Goal: Use online tool/utility: Use online tool/utility

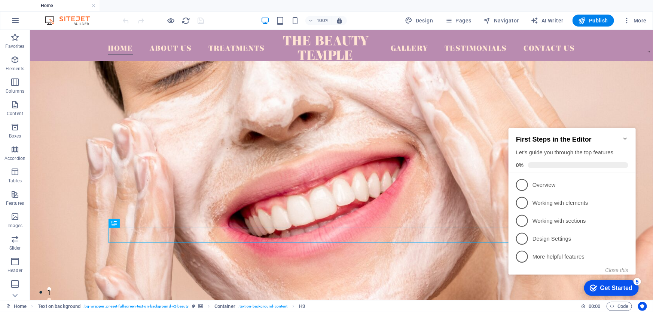
click at [626, 135] on icon "Minimize checklist" at bounding box center [625, 138] width 6 height 6
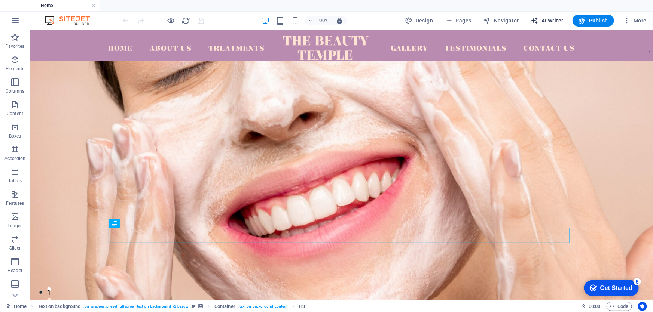
click at [0, 0] on span "AI Writer" at bounding box center [0, 0] width 0 height 0
select select "English"
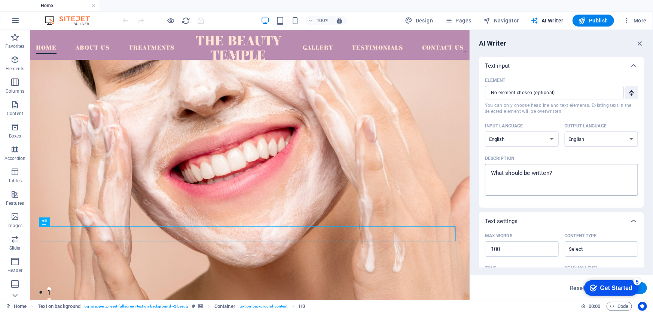
type textarea "x"
paste textarea "What is managed WordPress hosting?"
type textarea "What is managed WordPress hosting?"
type textarea "x"
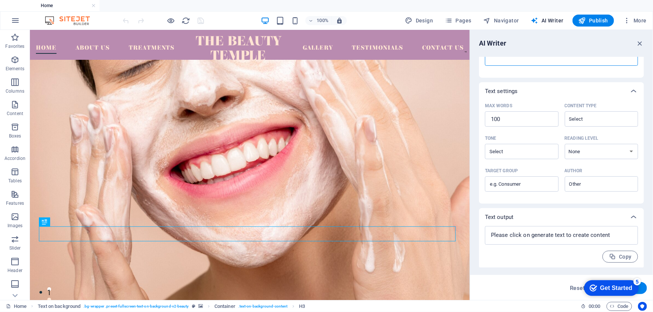
scroll to position [131, 0]
type textarea "What is managed WordPress hosting?"
type textarea "x"
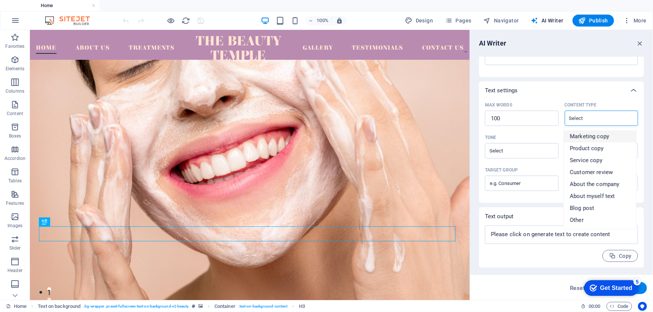
click at [587, 139] on span "Marketing copy" at bounding box center [589, 136] width 39 height 7
type input "Marketing copy"
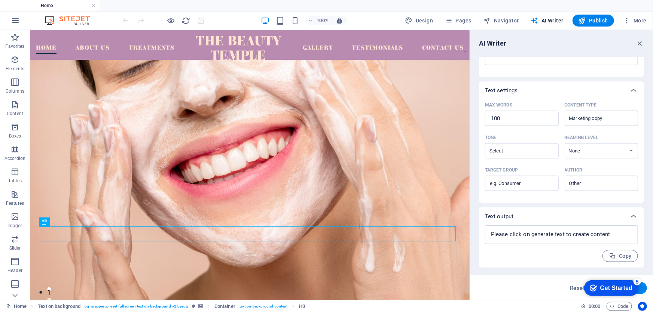
click at [606, 285] on div "Get Started" at bounding box center [616, 288] width 32 height 7
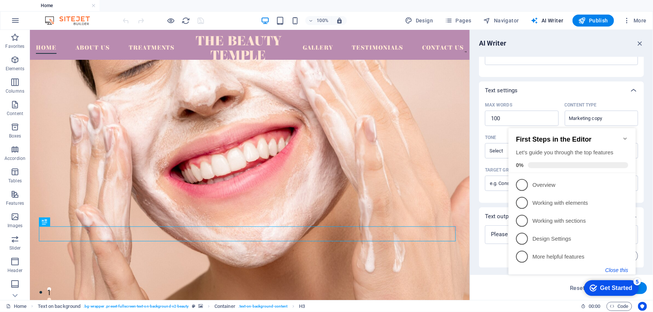
click at [620, 270] on button "Close this" at bounding box center [616, 270] width 23 height 6
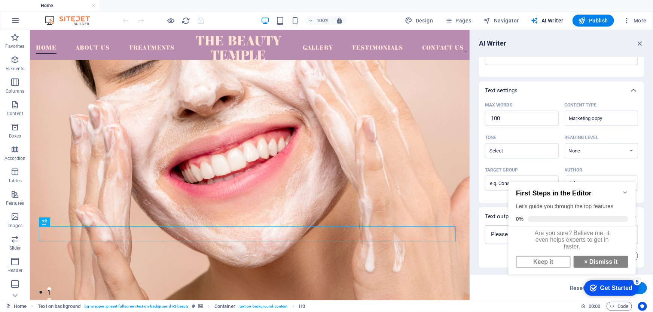
click at [542, 280] on div "checkmark Get Started 5 First Steps in the Editor Let's guide you through the t…" at bounding box center [573, 235] width 136 height 127
click at [539, 146] on input "Tone ​" at bounding box center [515, 151] width 57 height 11
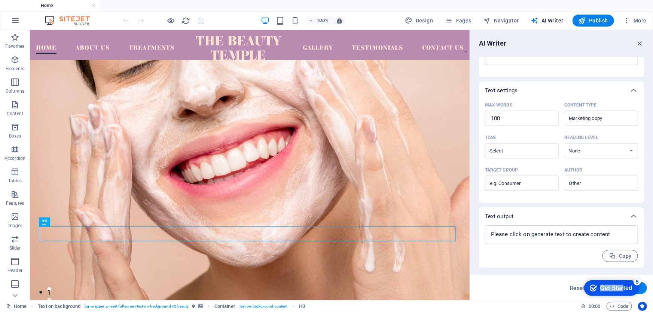
drag, startPoint x: 621, startPoint y: 286, endPoint x: 423, endPoint y: 266, distance: 199.3
click at [578, 277] on html "checkmark Get Started 5 First Steps in the Editor Let's guide you through the t…" at bounding box center [610, 288] width 64 height 22
type textarea "x"
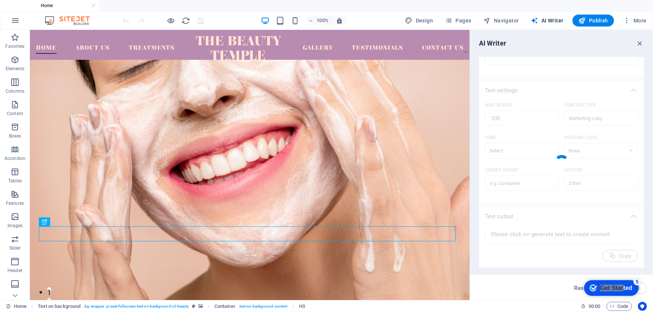
type textarea "x"
type textarea "Experience the ease and efficiency of managed WordPress hosting, where your web…"
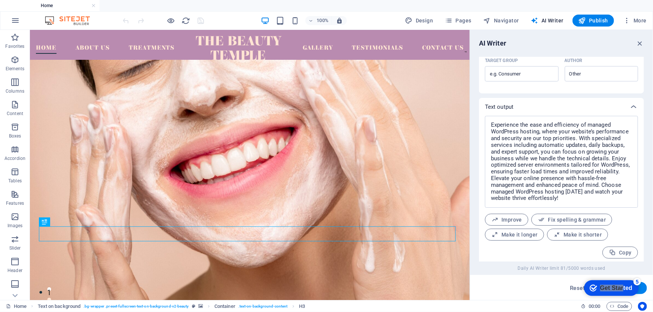
scroll to position [243, 0]
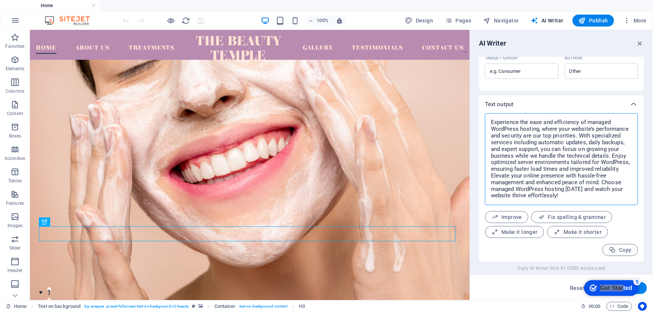
drag, startPoint x: 492, startPoint y: 122, endPoint x: 620, endPoint y: 169, distance: 136.9
click at [0, 0] on textarea "Experience the ease and efficiency of managed WordPress hosting, where your web…" at bounding box center [0, 0] width 0 height 0
type textarea "x"
